Goal: Task Accomplishment & Management: Manage account settings

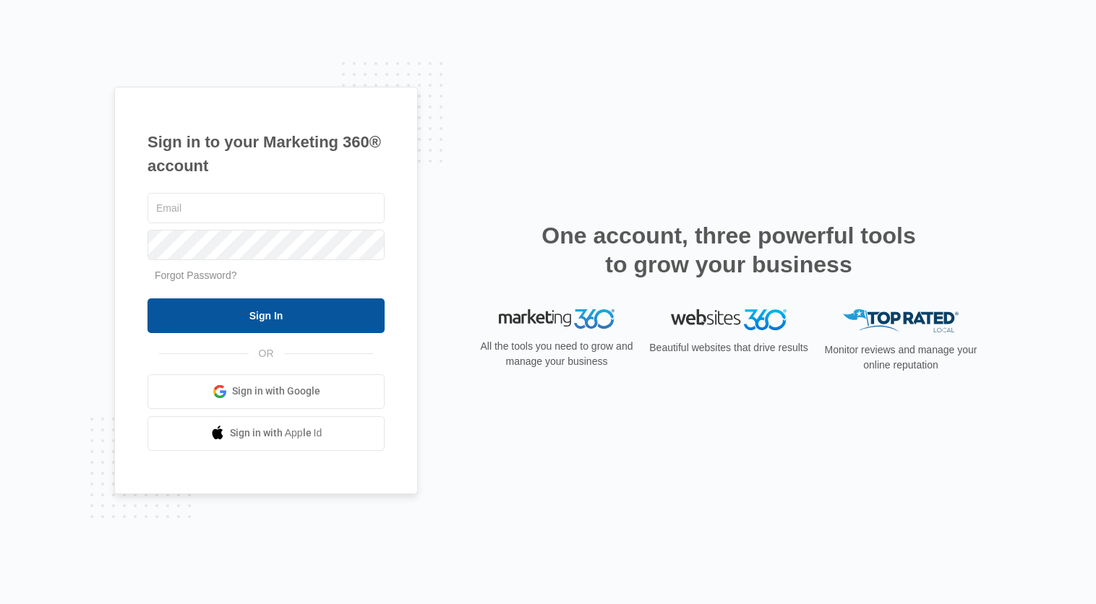
type input "Eric.Shen@unitedhyd.com"
click at [264, 320] on input "Sign In" at bounding box center [266, 316] width 237 height 35
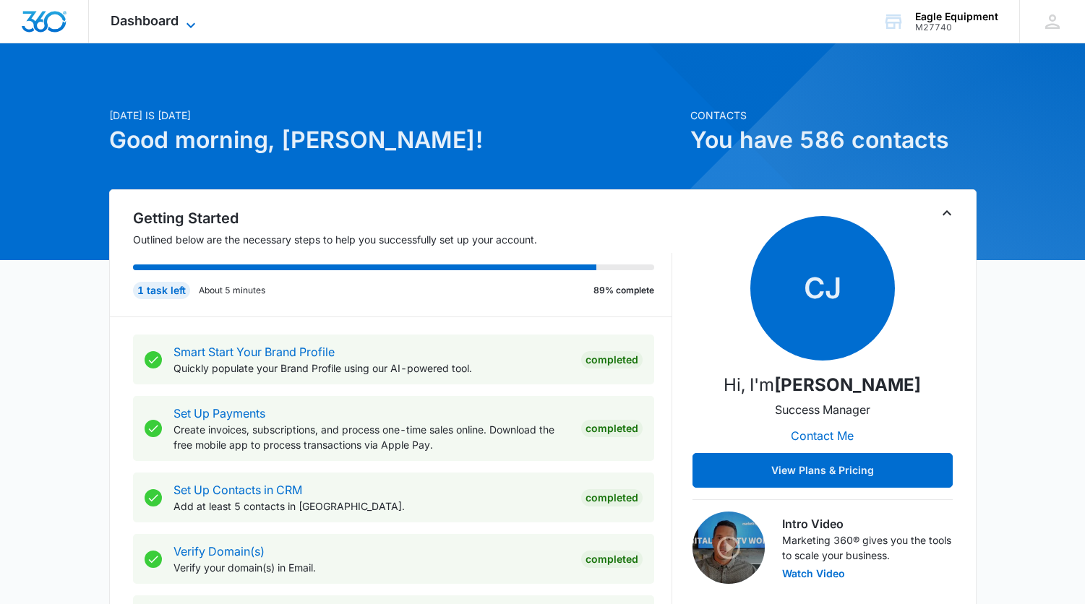
click at [174, 25] on span "Dashboard" at bounding box center [145, 20] width 68 height 15
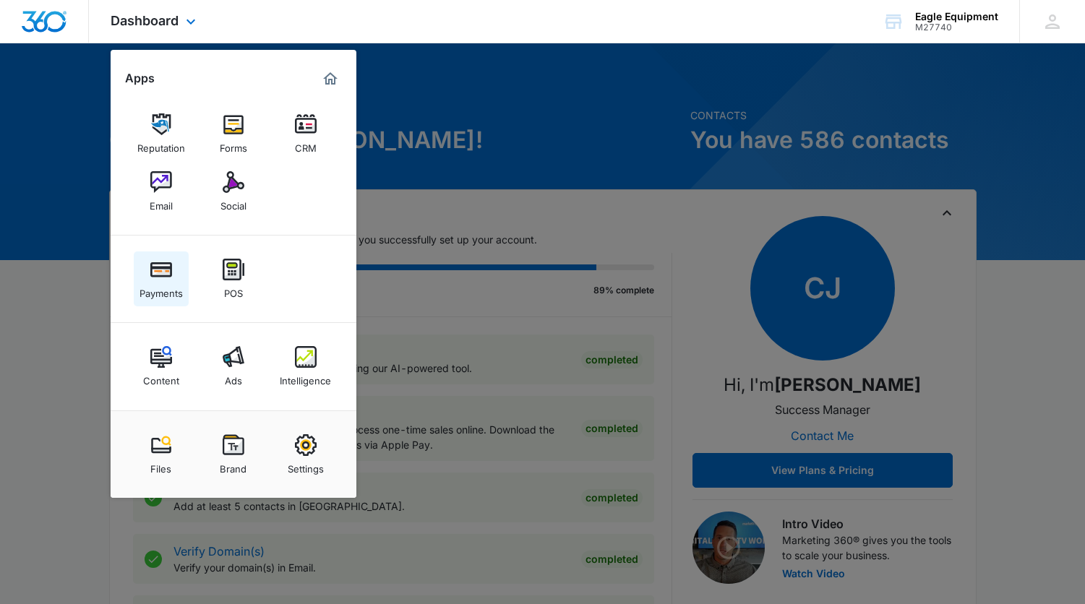
click at [168, 296] on div "Payments" at bounding box center [161, 290] width 43 height 19
